Goal: Task Accomplishment & Management: Use online tool/utility

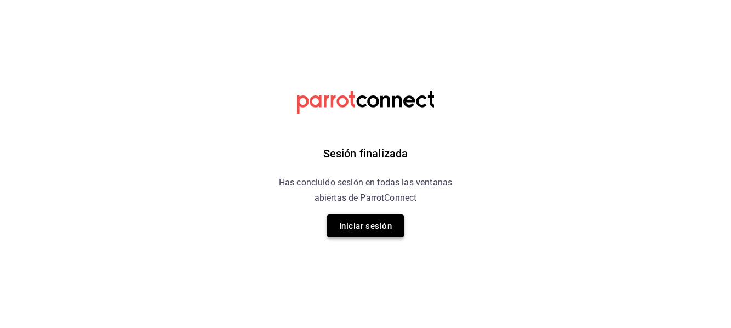
click at [363, 222] on button "Iniciar sesión" at bounding box center [365, 225] width 77 height 23
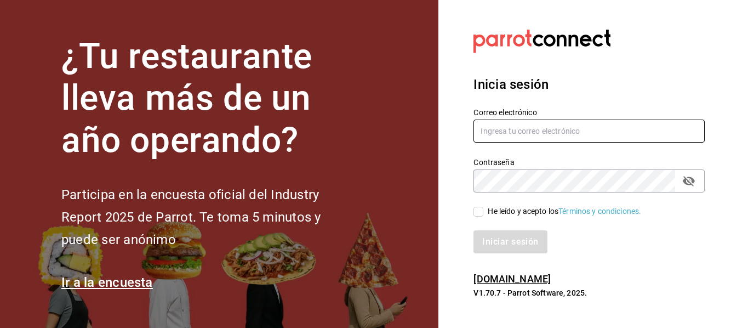
type input "[EMAIL_ADDRESS][DOMAIN_NAME]"
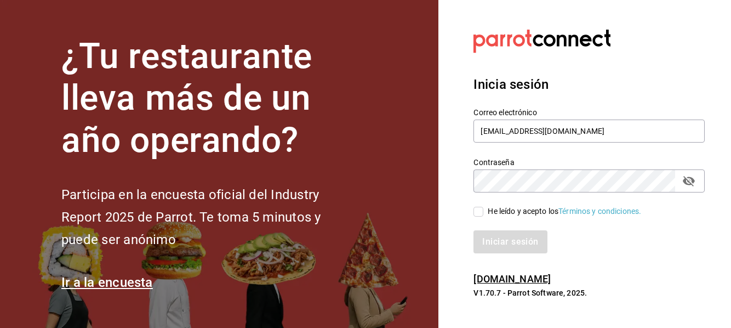
click at [484, 209] on span "He leído y acepto los Términos y condiciones." at bounding box center [562, 211] width 158 height 12
click at [483, 209] on input "He leído y acepto los Términos y condiciones." at bounding box center [478, 212] width 10 height 10
checkbox input "true"
click at [495, 241] on button "Iniciar sesión" at bounding box center [510, 241] width 74 height 23
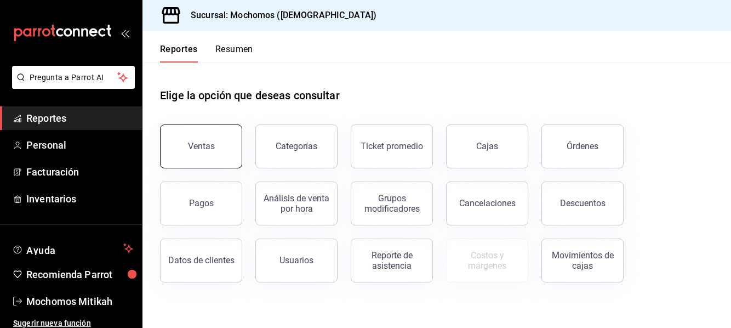
click at [220, 147] on button "Ventas" at bounding box center [201, 146] width 82 height 44
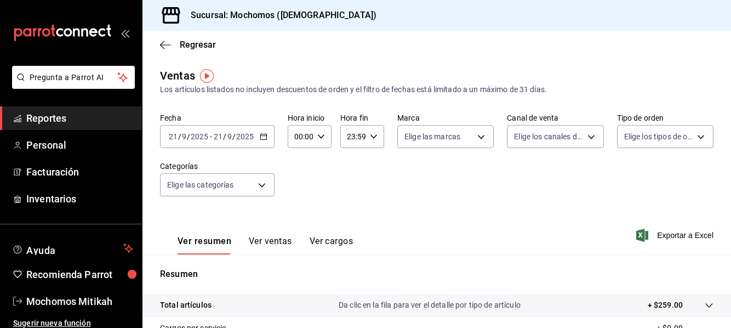
click at [265, 136] on icon "button" at bounding box center [264, 137] width 8 height 8
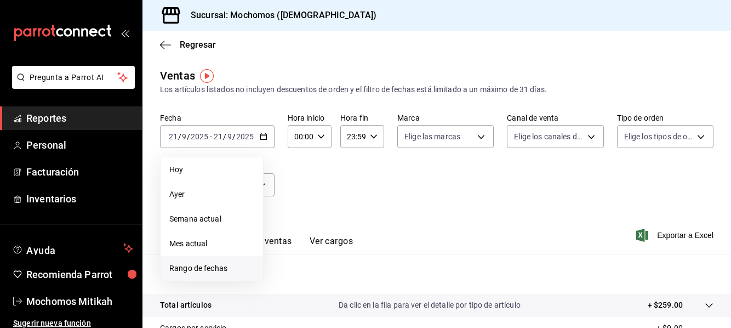
click at [231, 264] on span "Rango de fechas" at bounding box center [211, 268] width 85 height 12
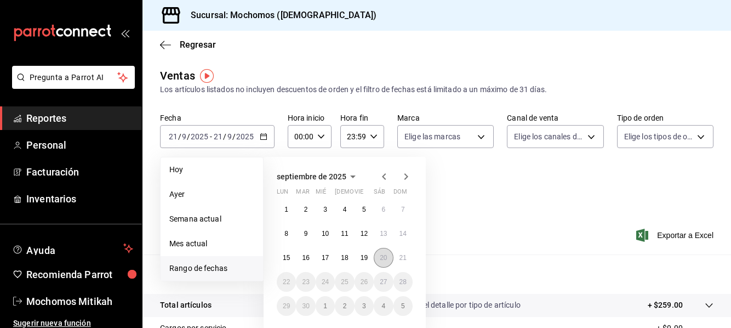
click at [391, 261] on button "20" at bounding box center [383, 258] width 19 height 20
click at [403, 261] on abbr "21" at bounding box center [402, 258] width 7 height 8
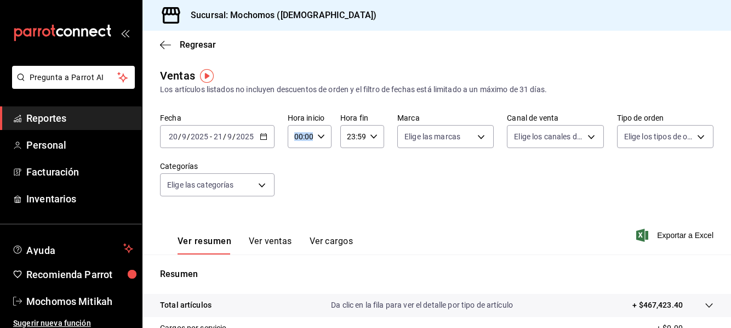
click at [317, 130] on div "00:00 Hora inicio" at bounding box center [310, 136] width 44 height 23
click at [304, 187] on button "05" at bounding box center [297, 186] width 17 height 22
type input "05:00"
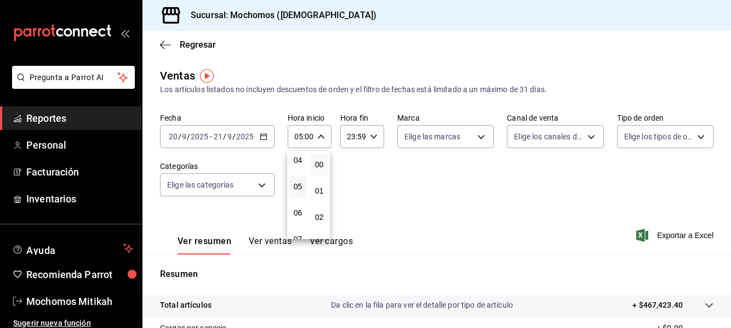
click at [370, 137] on div at bounding box center [365, 164] width 731 height 328
click at [371, 137] on icon "button" at bounding box center [374, 137] width 8 height 8
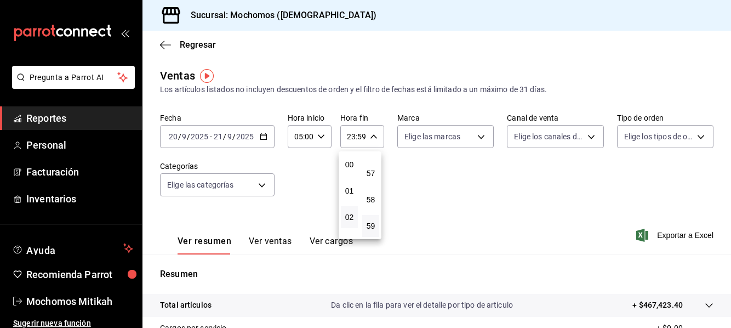
scroll to position [110, 0]
click at [356, 190] on button "05" at bounding box center [349, 186] width 17 height 22
click at [372, 165] on span "00" at bounding box center [371, 164] width 4 height 9
type input "05:00"
click at [660, 236] on div at bounding box center [365, 164] width 731 height 328
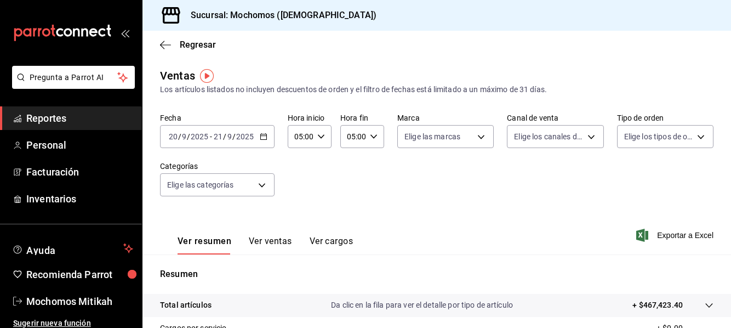
click at [658, 236] on span "Exportar a Excel" at bounding box center [675, 234] width 75 height 13
click at [707, 101] on div "Ventas Los artículos listados no incluyen descuentos de orden y el filtro de fe…" at bounding box center [436, 287] width 588 height 440
